Goal: Find specific page/section: Find specific page/section

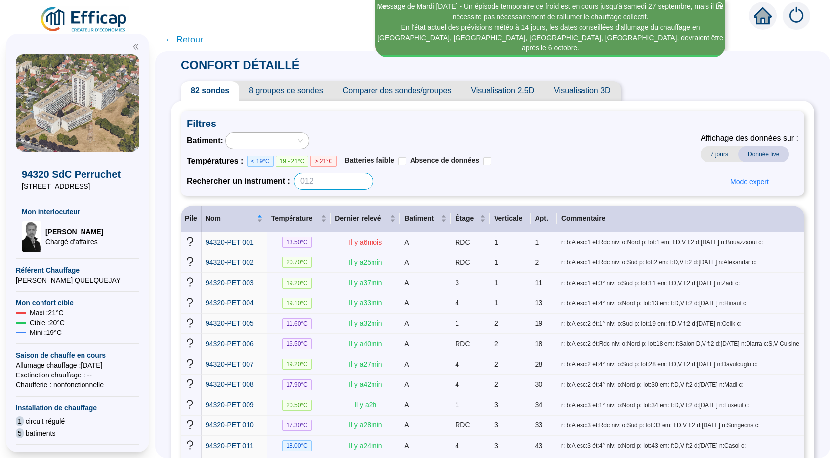
click at [350, 186] on input at bounding box center [333, 181] width 79 height 17
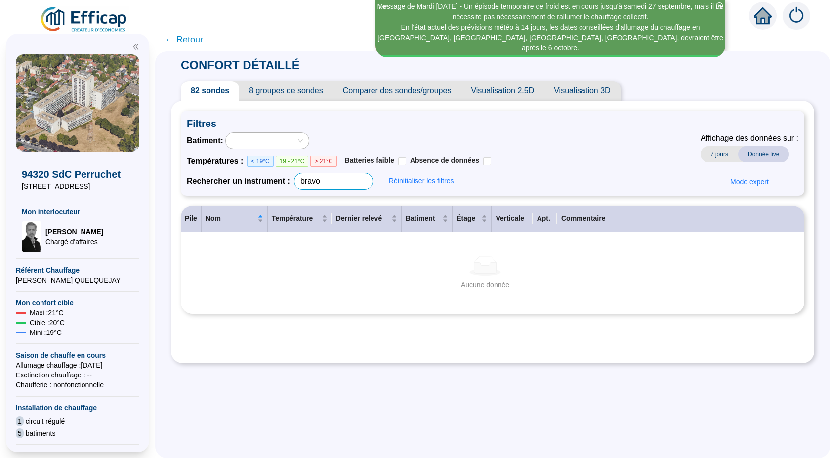
type input "bravo"
click at [269, 138] on div at bounding box center [262, 141] width 69 height 14
click at [307, 277] on div "Aucune donnée Aucune donnée" at bounding box center [485, 273] width 585 height 34
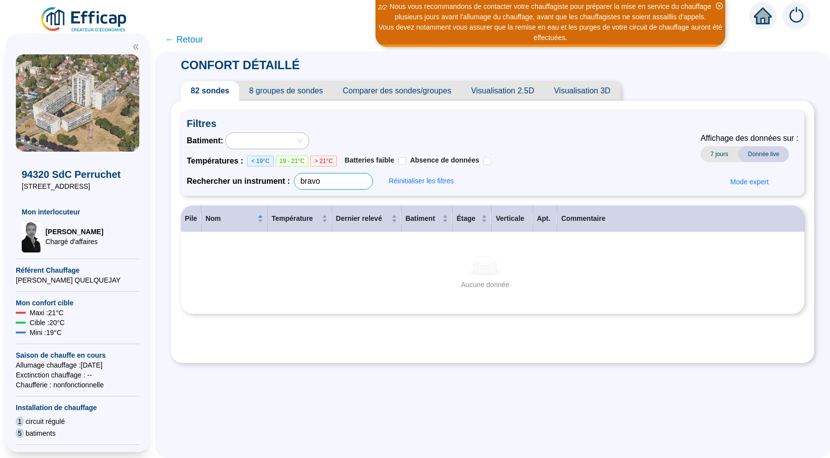
drag, startPoint x: 331, startPoint y: 182, endPoint x: 287, endPoint y: 167, distance: 46.5
click at [290, 178] on div "Rechercher un instrument : bravo" at bounding box center [280, 181] width 186 height 17
click at [271, 143] on div at bounding box center [262, 141] width 69 height 14
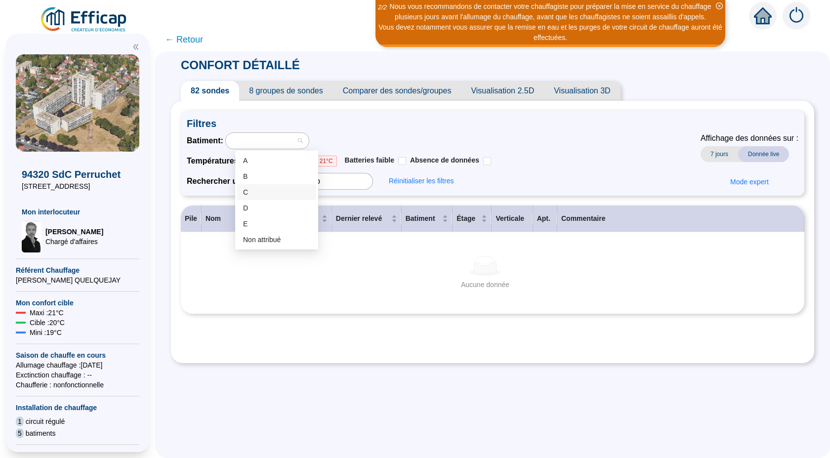
click at [255, 190] on div "C" at bounding box center [276, 192] width 67 height 10
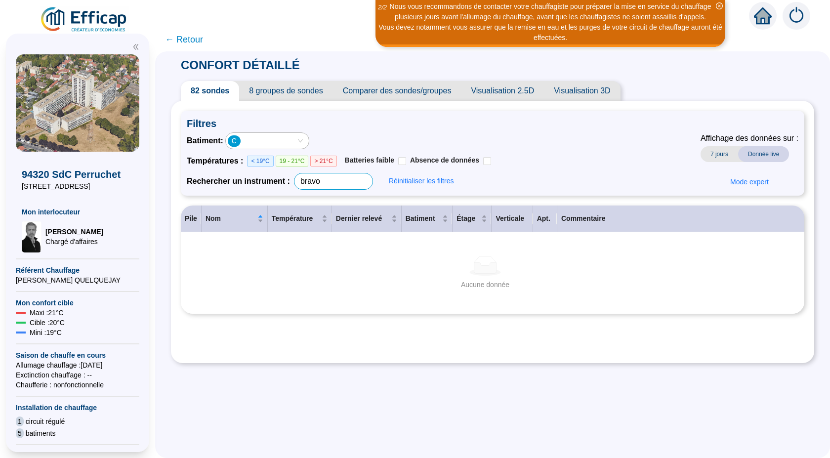
drag, startPoint x: 330, startPoint y: 185, endPoint x: 267, endPoint y: 192, distance: 63.7
click at [267, 192] on div "Filtres Batiment : C Températures : < 19°C 19 - 21°C > 21°C Batteries faible Ab…" at bounding box center [492, 153] width 623 height 85
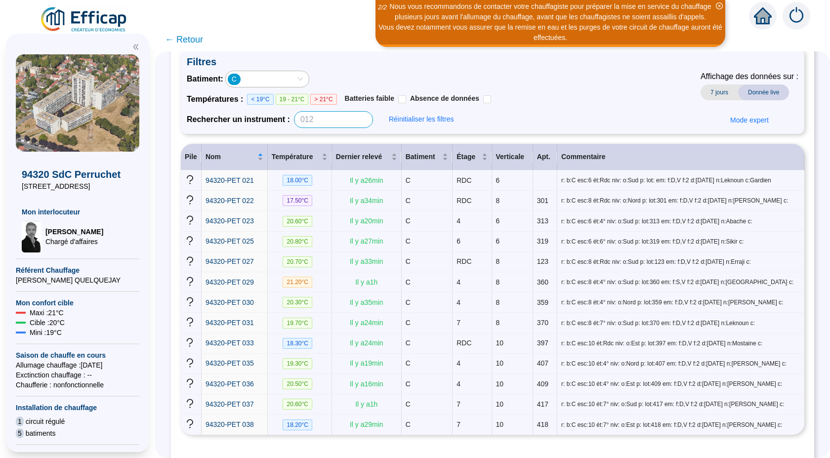
scroll to position [45, 0]
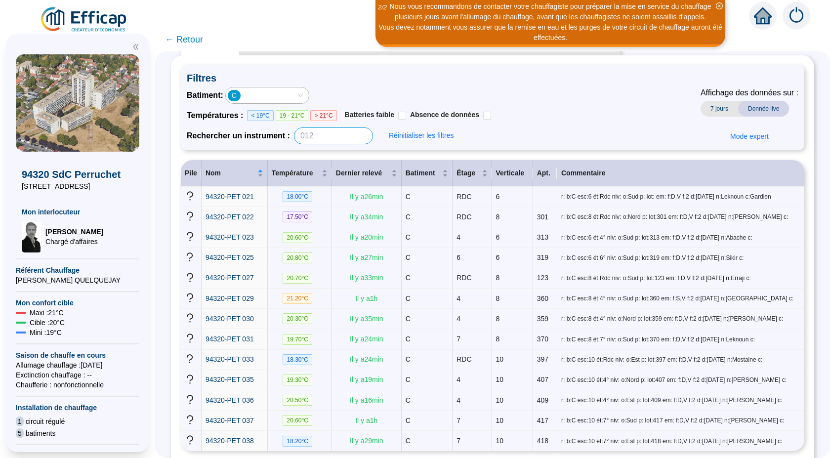
click at [320, 134] on input at bounding box center [333, 135] width 79 height 17
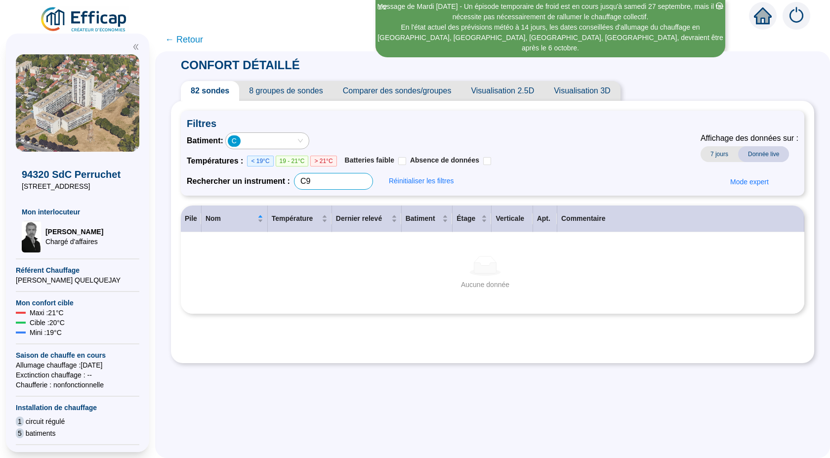
scroll to position [0, 0]
type input "C"
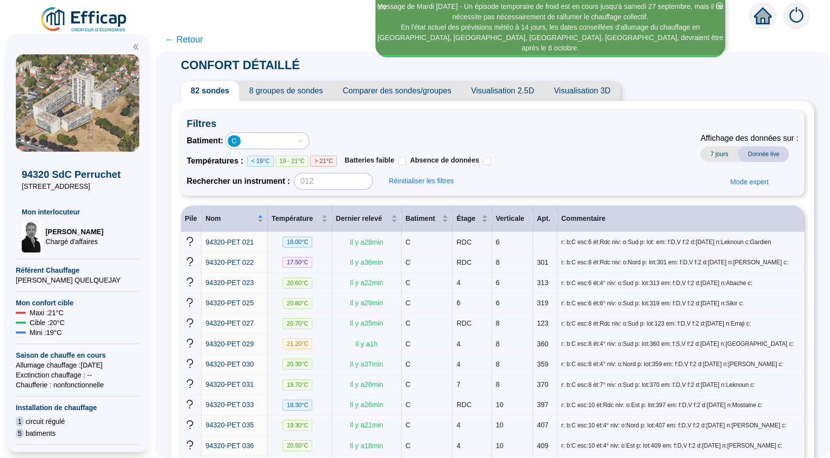
click at [295, 94] on span "8 groupes de sondes" at bounding box center [285, 91] width 93 height 20
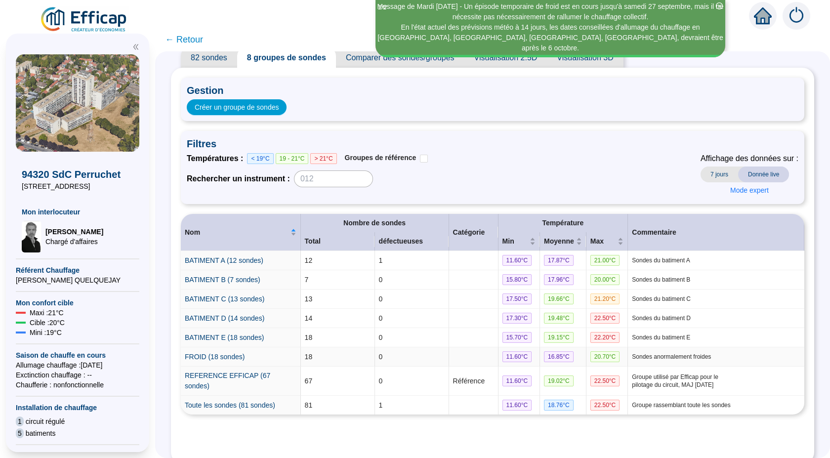
scroll to position [52, 0]
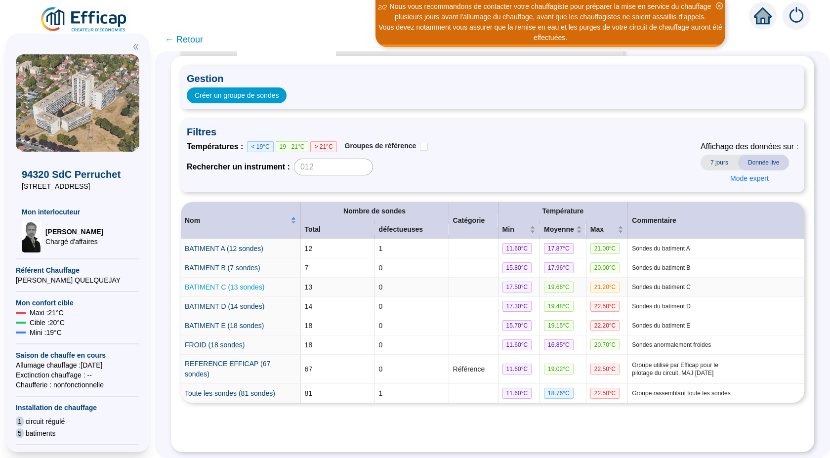
click at [239, 283] on link "BATIMENT C (13 sondes)" at bounding box center [225, 287] width 80 height 8
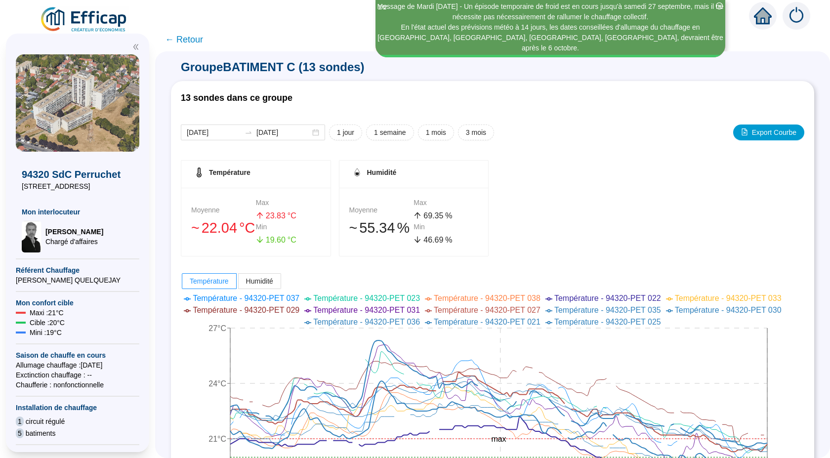
click at [183, 39] on span "← Retour" at bounding box center [184, 40] width 38 height 14
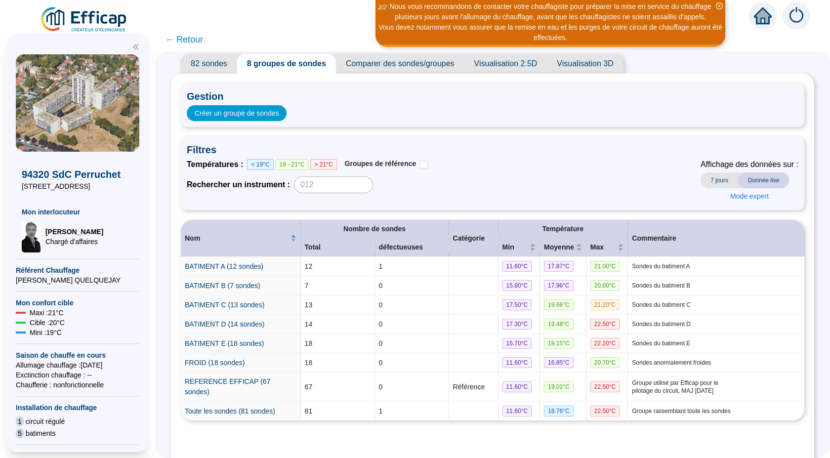
scroll to position [52, 0]
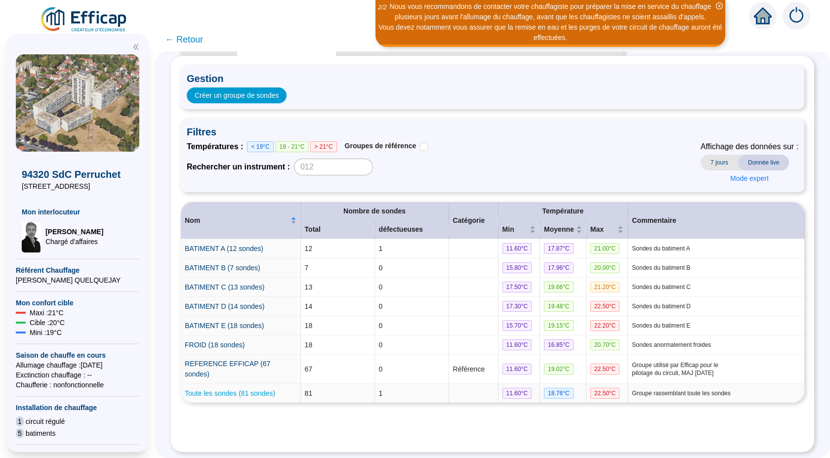
click at [260, 389] on link "Toute les sondes (81 sondes)" at bounding box center [230, 393] width 90 height 8
